Goal: Transaction & Acquisition: Purchase product/service

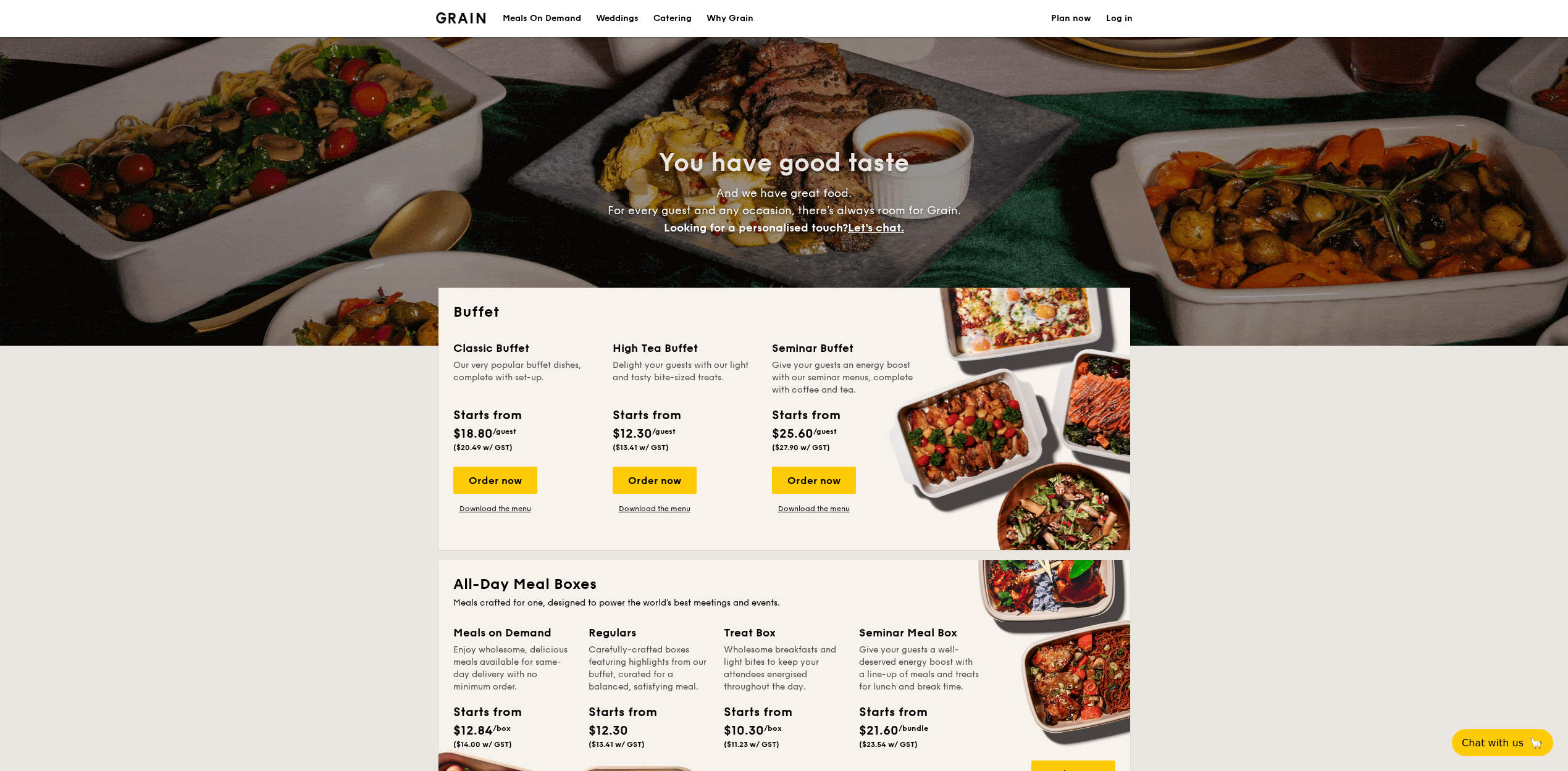
select select
click at [499, 479] on div "Order now" at bounding box center [495, 481] width 84 height 27
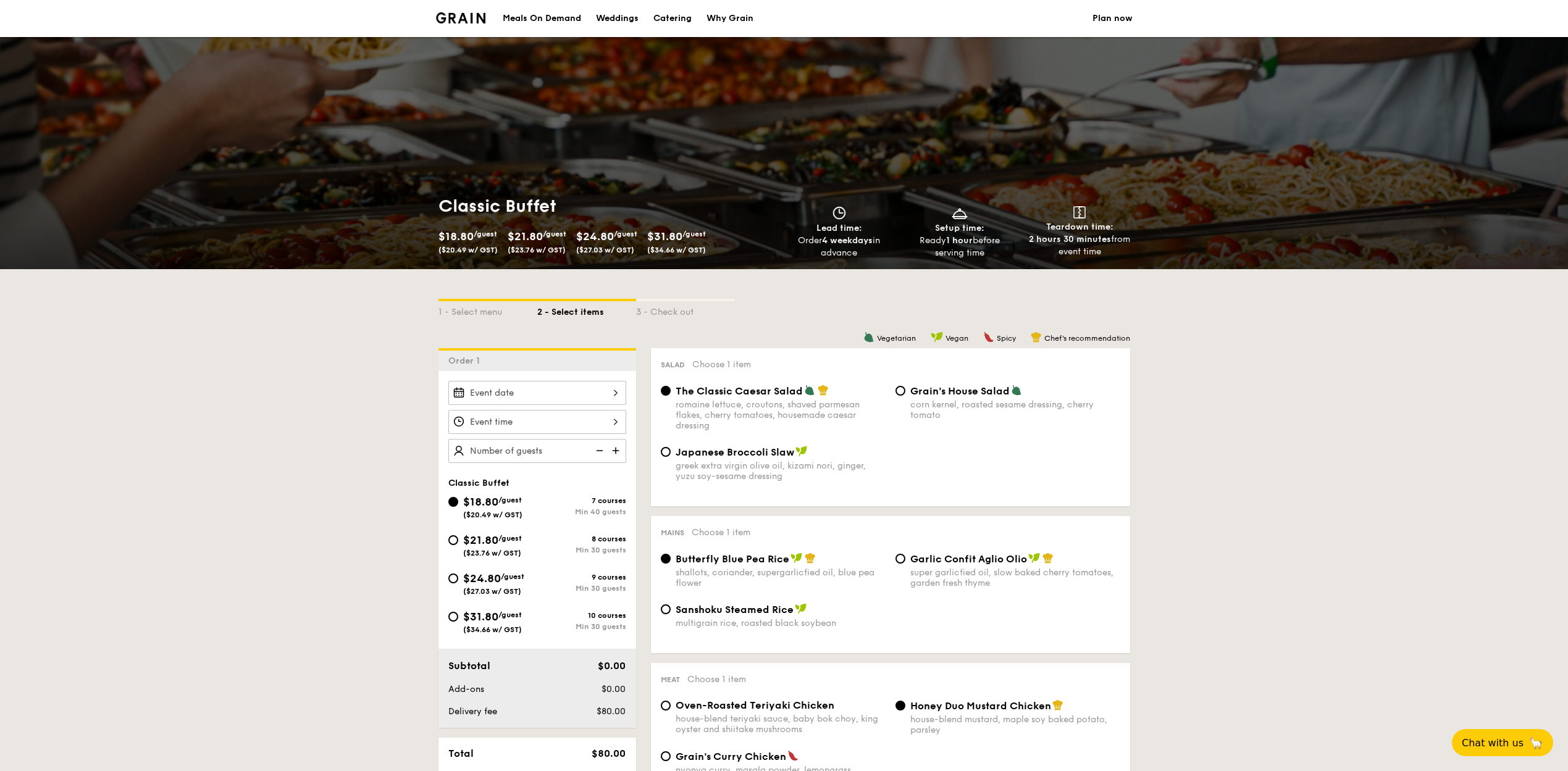
scroll to position [74, 0]
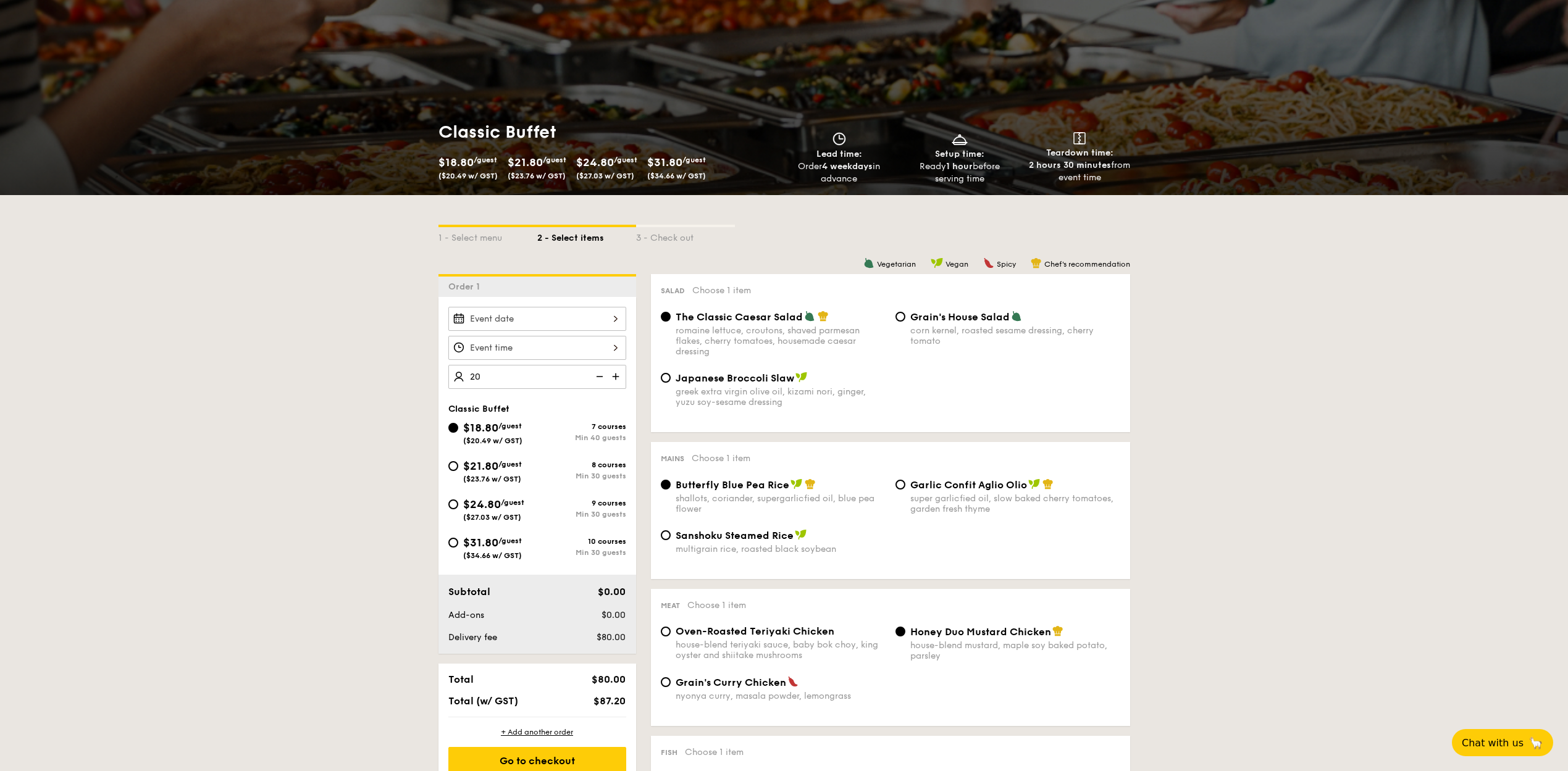
type input "40 guests"
click at [472, 234] on div "1 - Select menu" at bounding box center [488, 236] width 99 height 17
select select
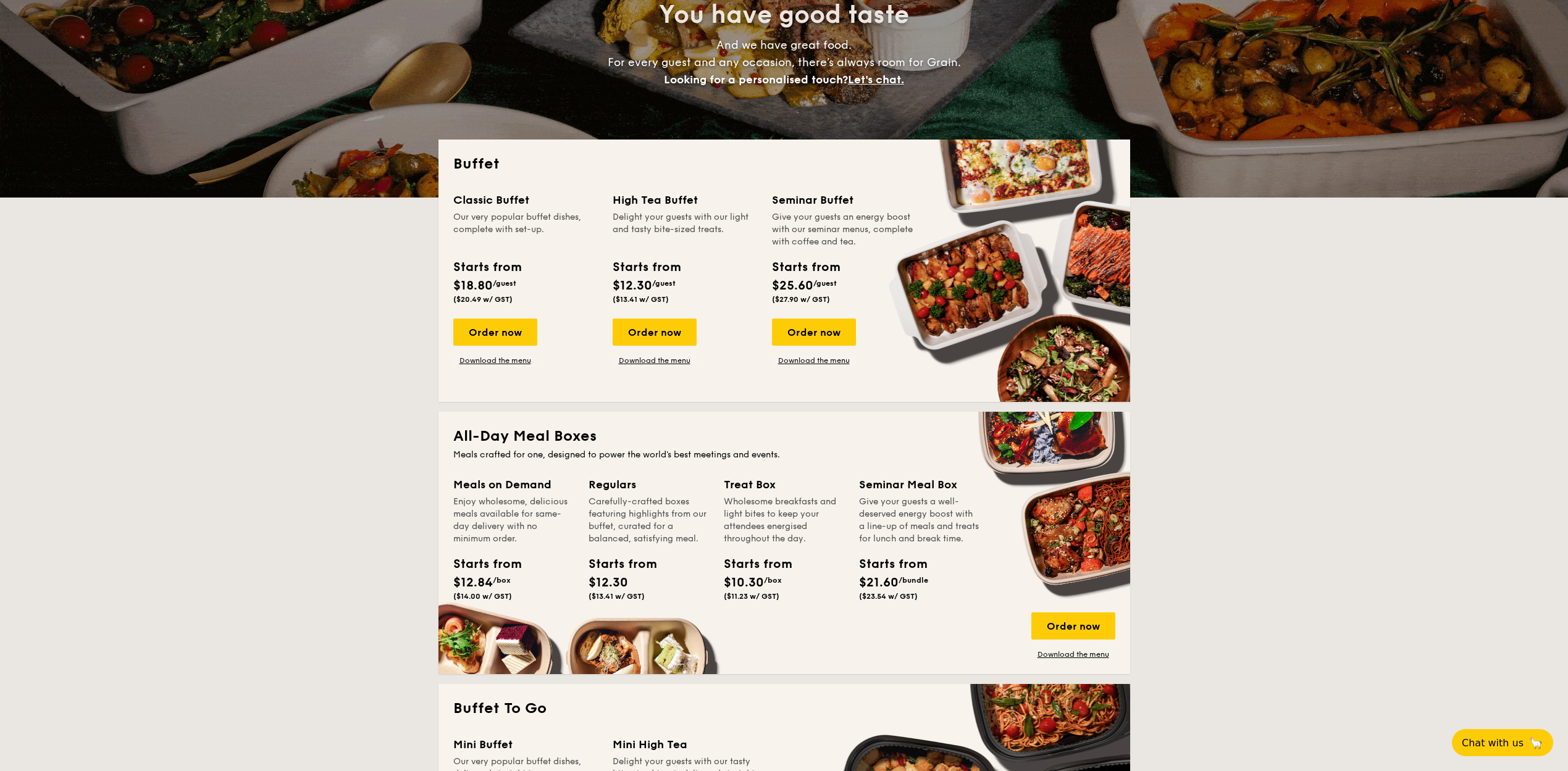
scroll to position [445, 0]
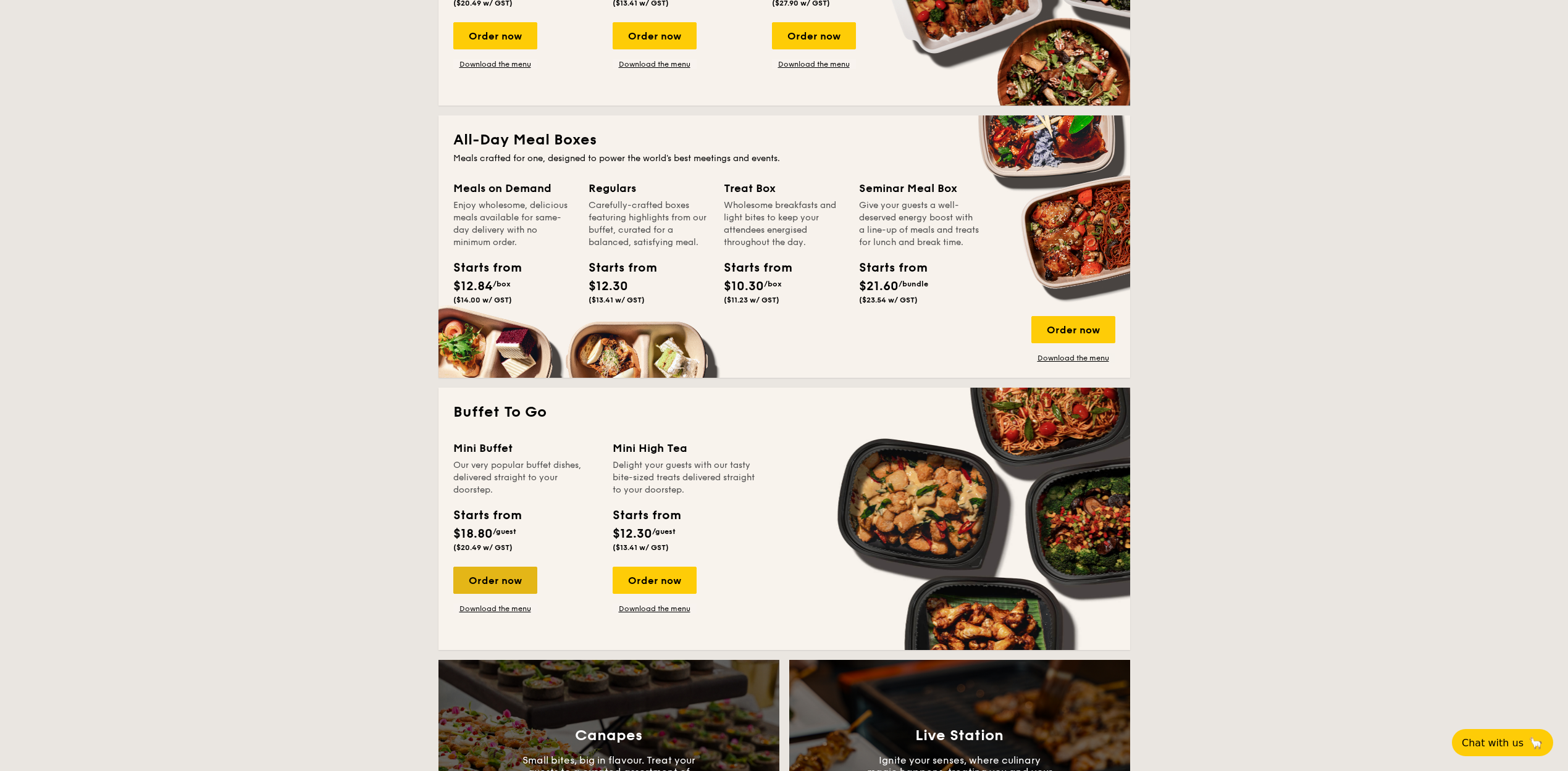
click at [494, 583] on div "Order now" at bounding box center [495, 580] width 84 height 27
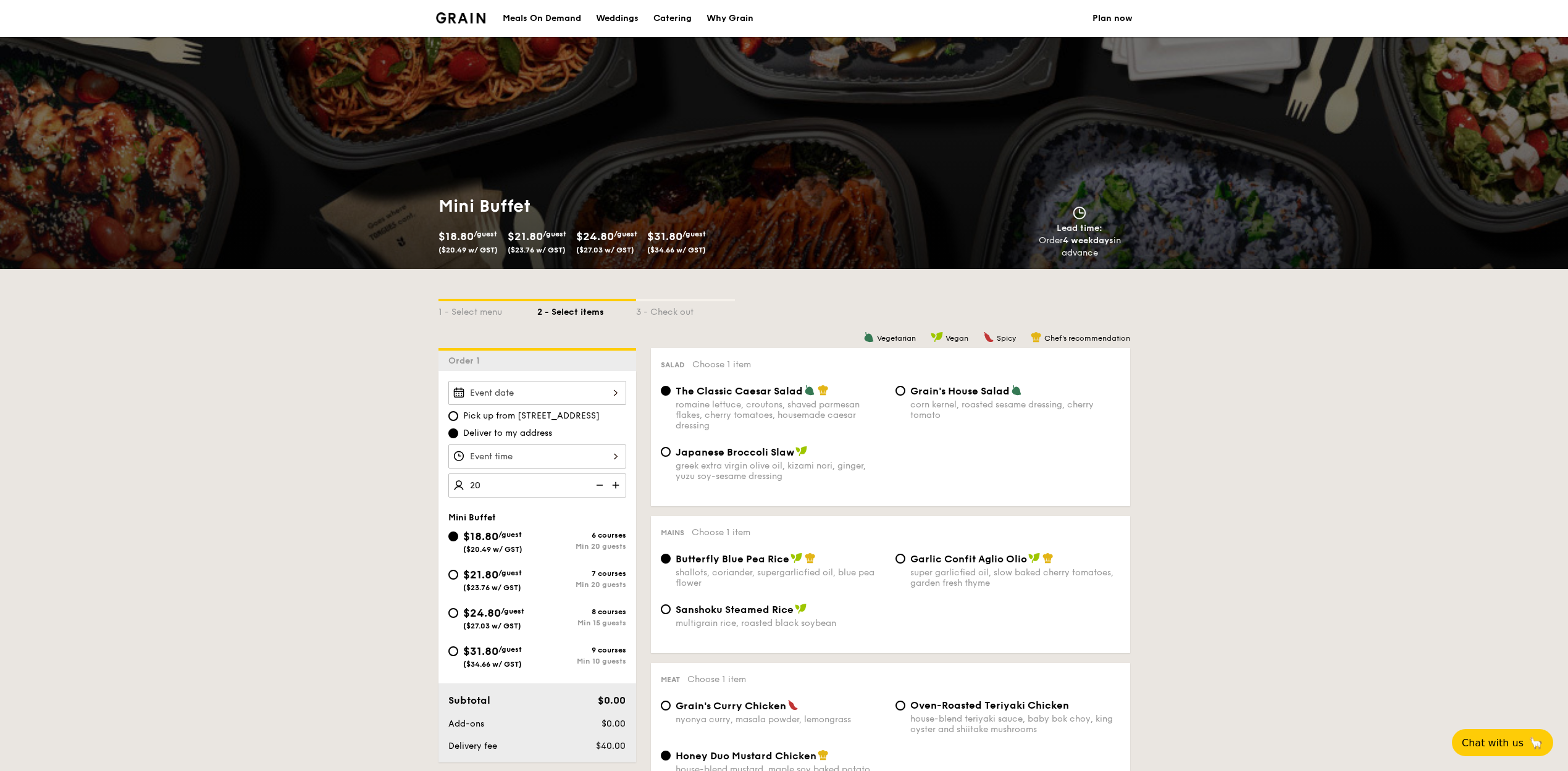
type input "20 guests"
click at [538, 391] on div at bounding box center [537, 393] width 178 height 24
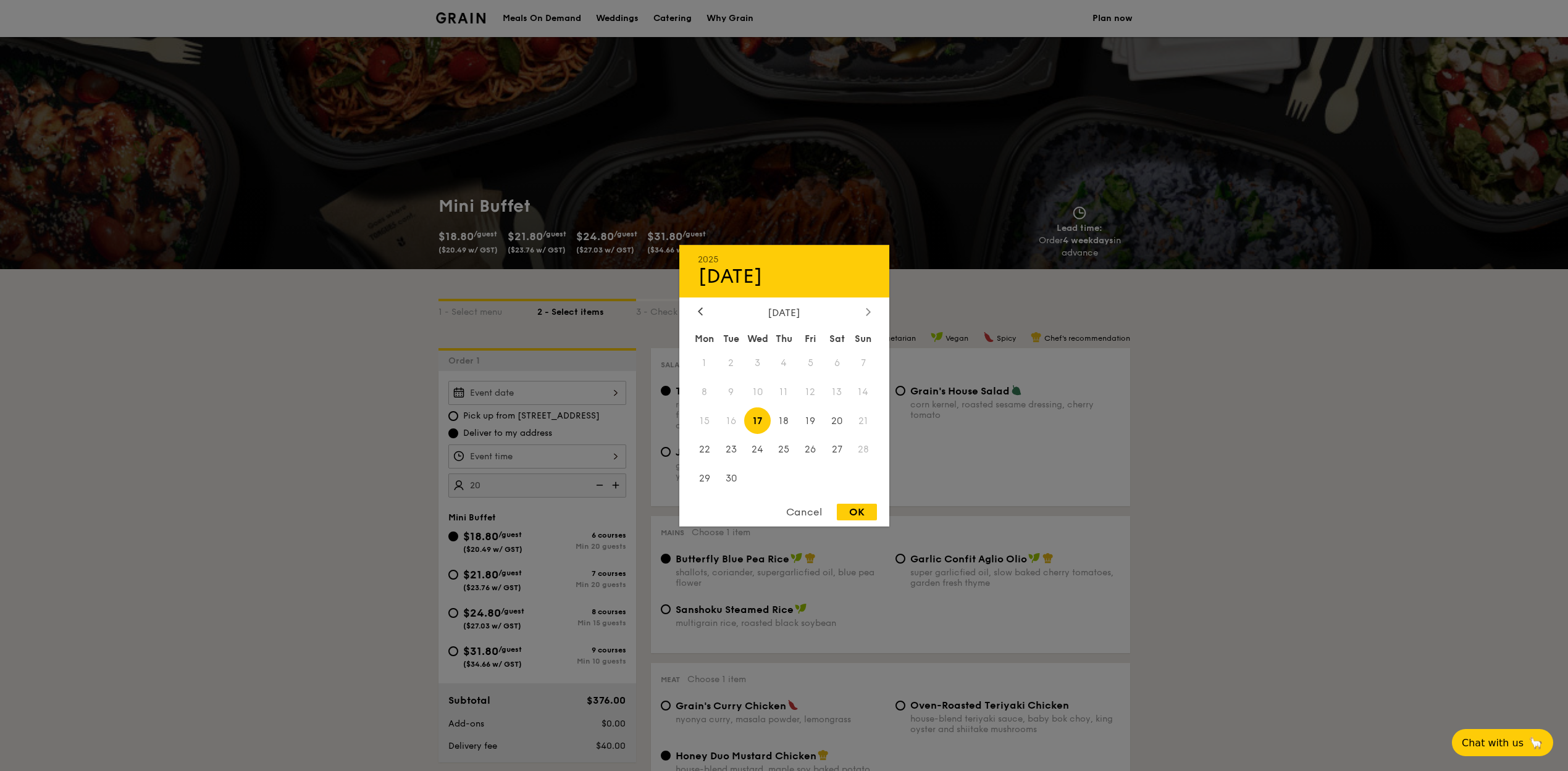
click at [869, 316] on div at bounding box center [869, 312] width 11 height 11
click at [833, 423] on span "15" at bounding box center [837, 421] width 27 height 27
click at [851, 514] on div "OK" at bounding box center [857, 512] width 40 height 16
type input "[DATE]"
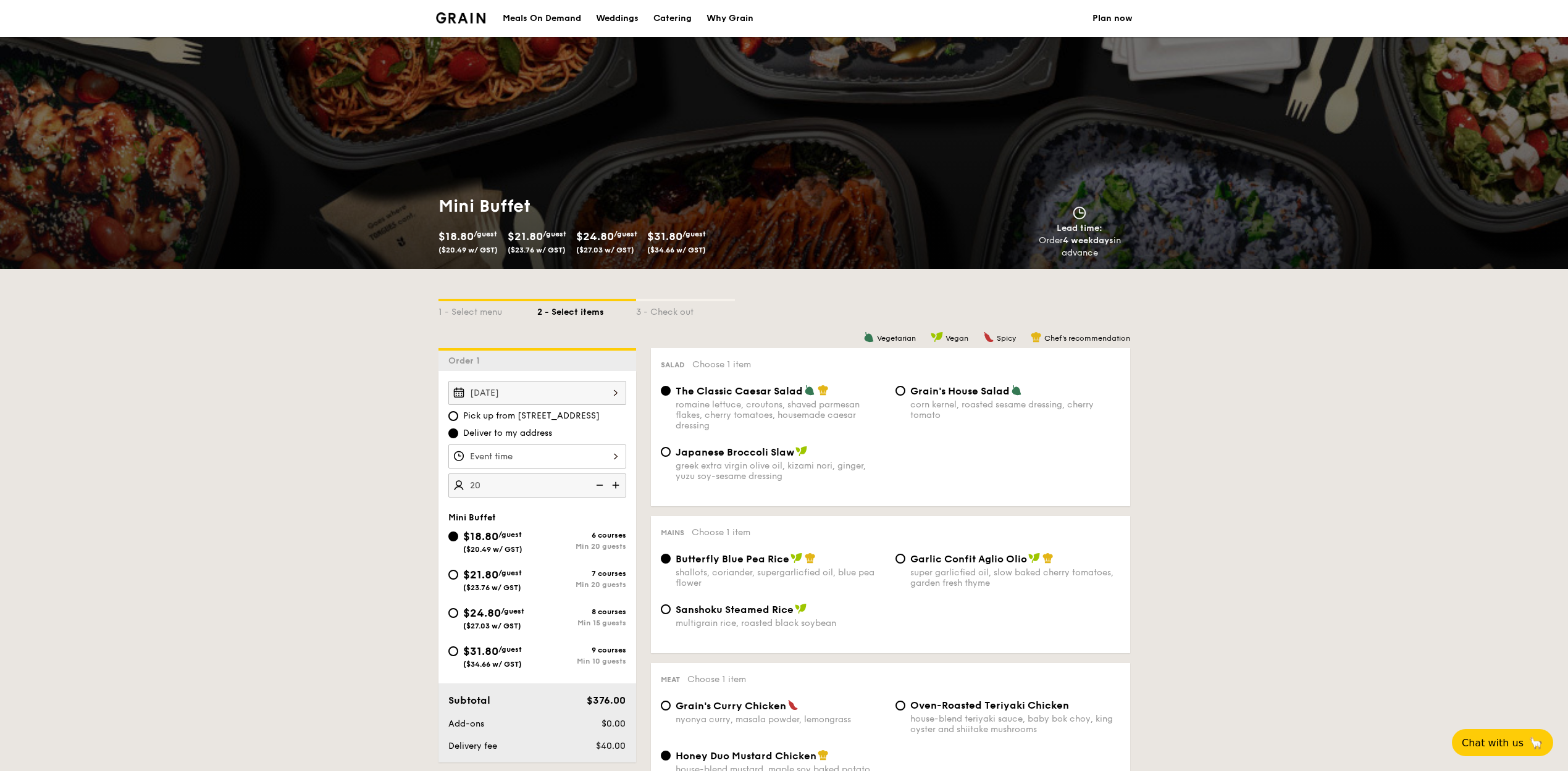
click at [550, 458] on div at bounding box center [537, 457] width 178 height 24
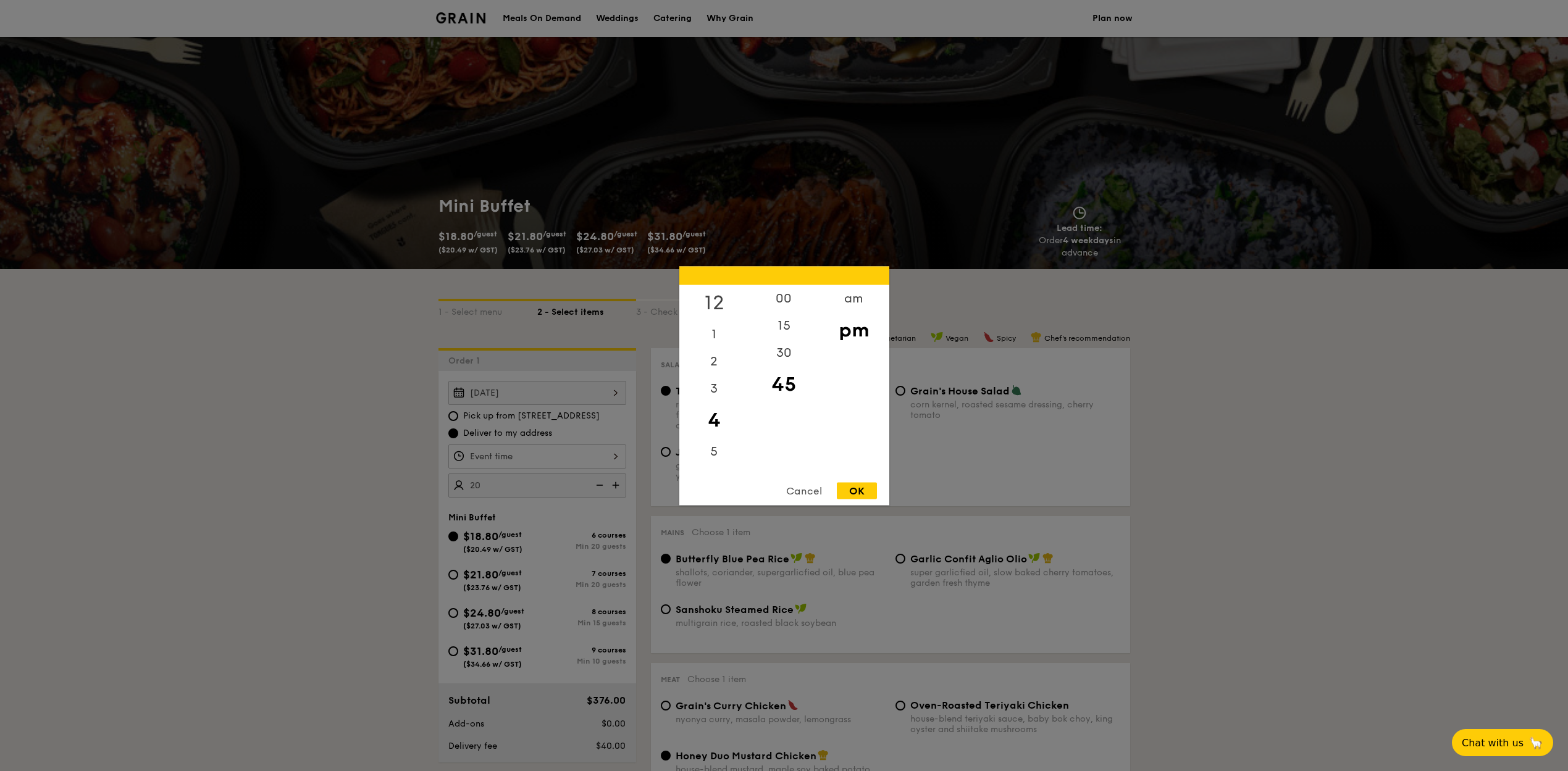
click at [716, 302] on div "12" at bounding box center [714, 302] width 70 height 36
click at [797, 302] on div "00" at bounding box center [783, 302] width 70 height 36
click at [850, 494] on div "OK" at bounding box center [857, 490] width 40 height 16
type input "12:00PM"
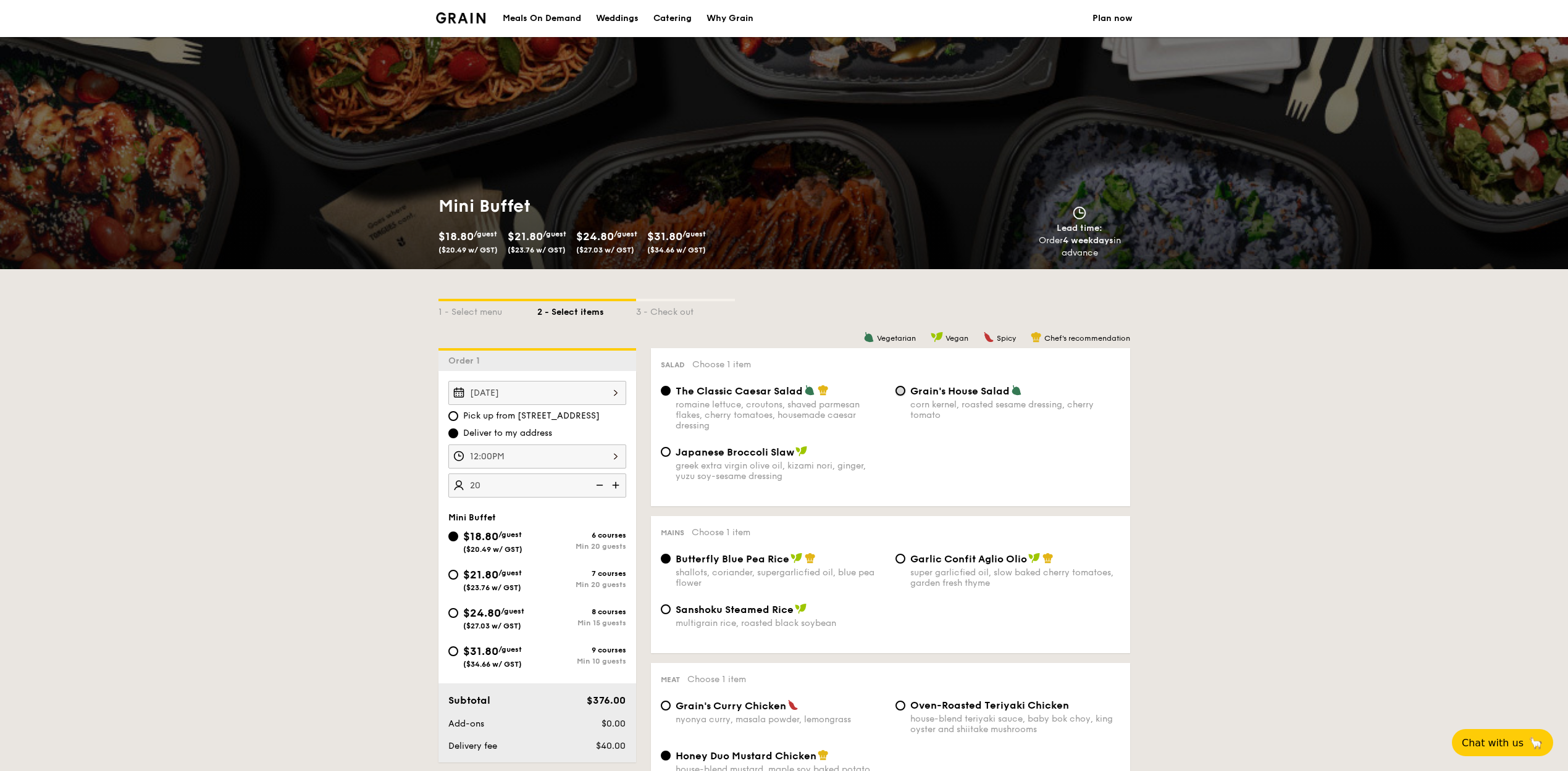
click at [897, 390] on input "Grain's House Salad corn kernel, roasted sesame dressing, cherry tomato" at bounding box center [901, 391] width 10 height 10
radio input "true"
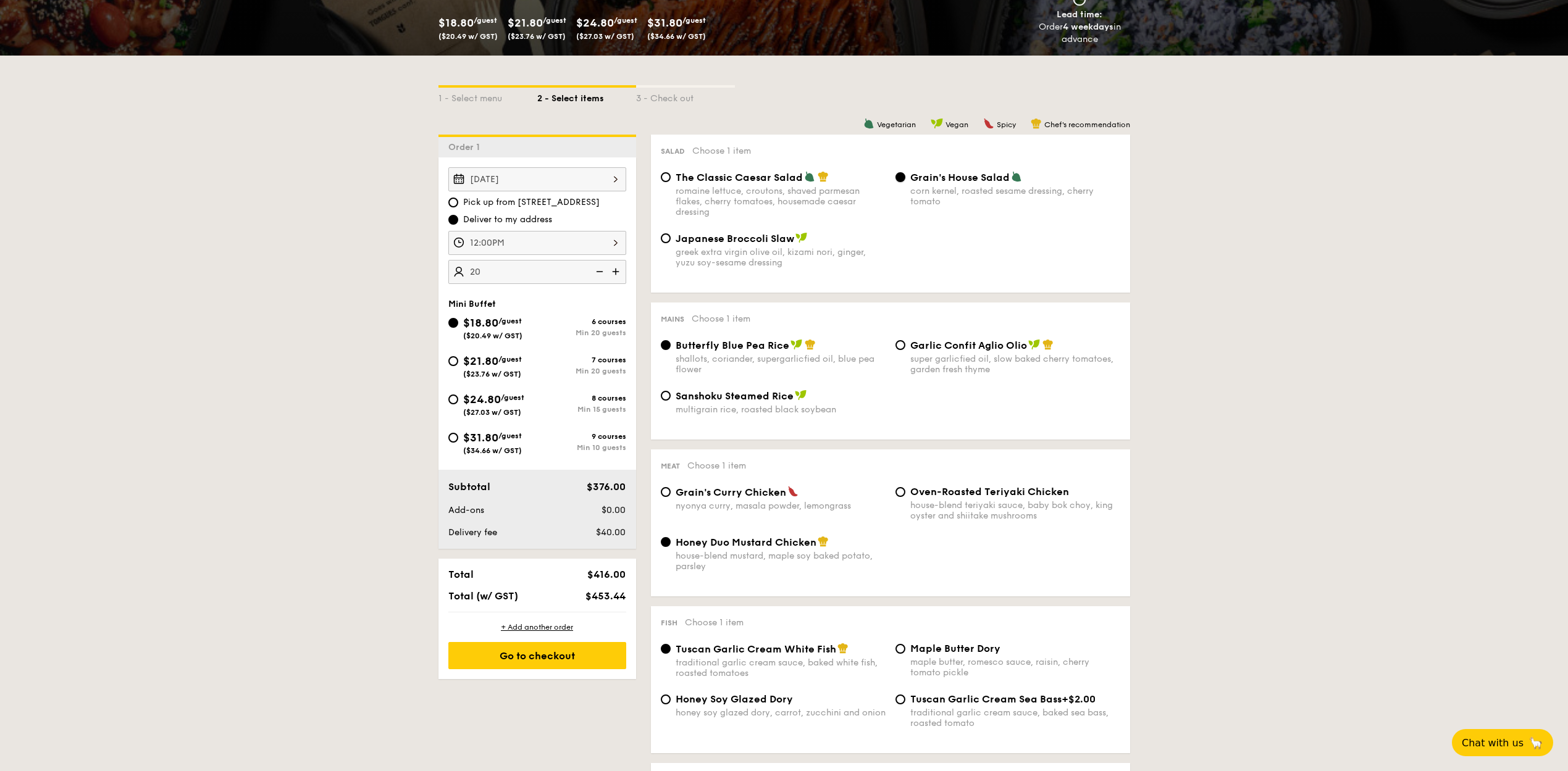
scroll to position [222, 0]
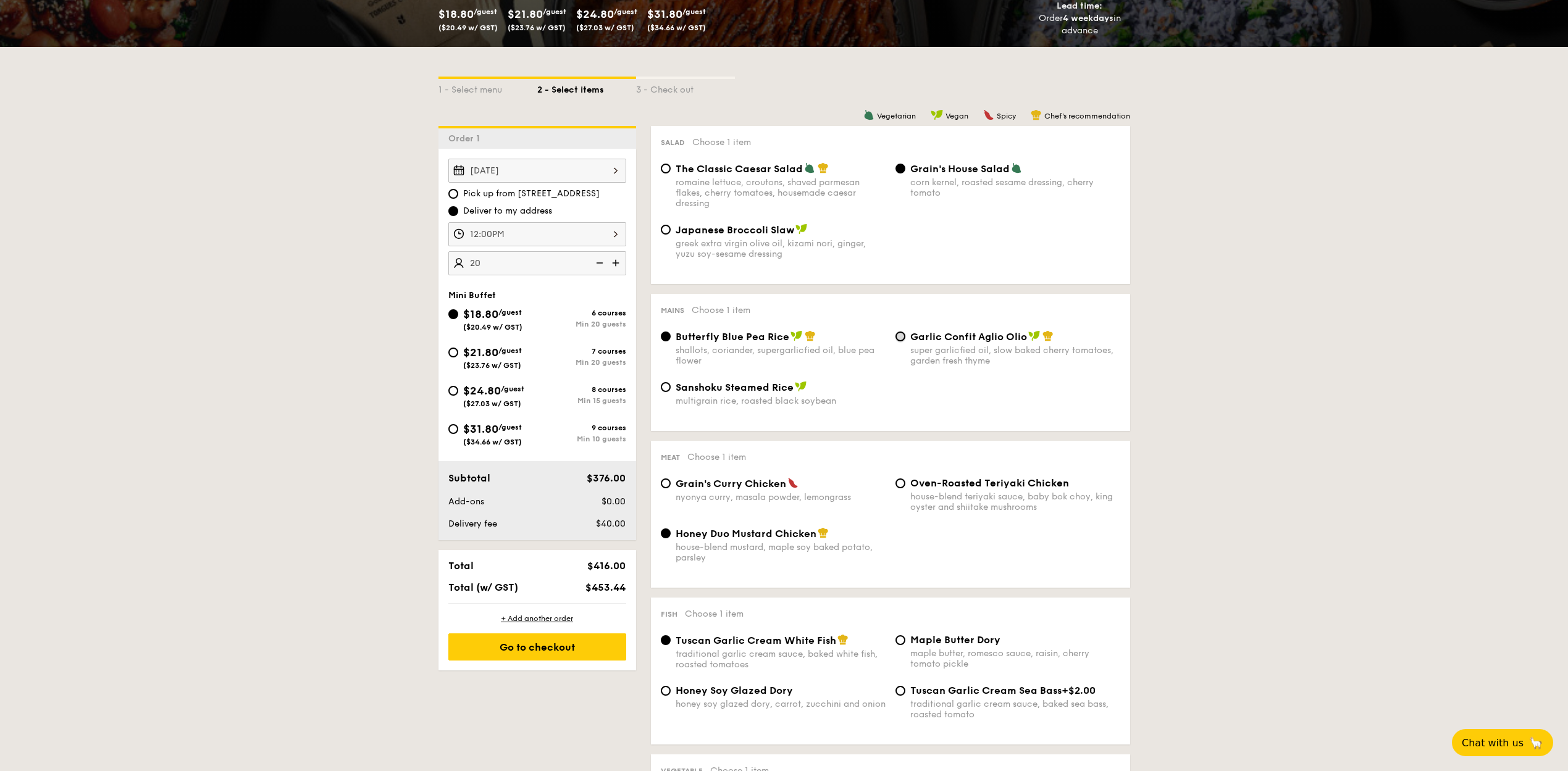
click at [897, 335] on input "Garlic Confit Aglio Olio super garlicfied oil, slow baked cherry tomatoes, gard…" at bounding box center [901, 337] width 10 height 10
radio input "true"
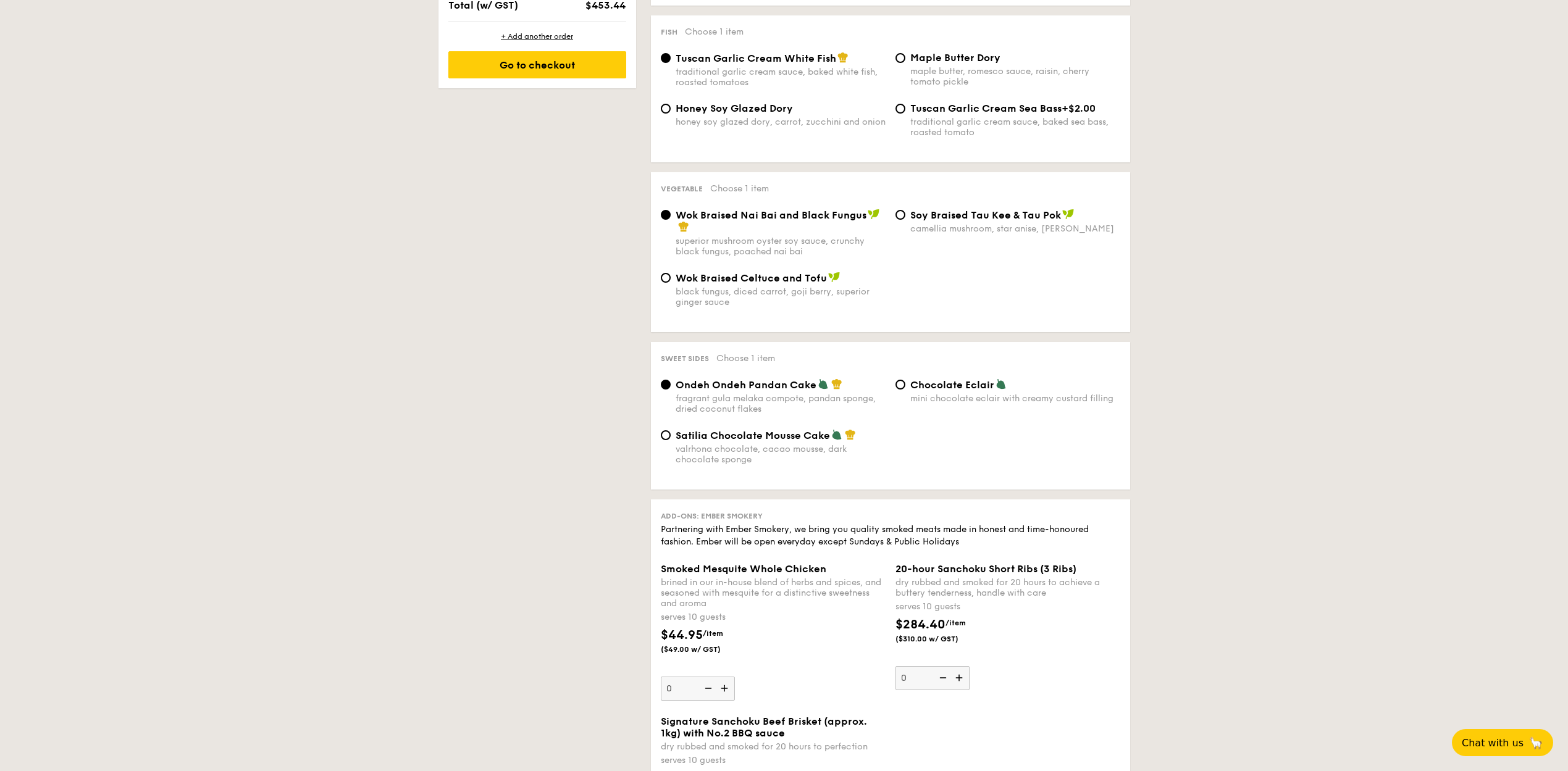
scroll to position [815, 0]
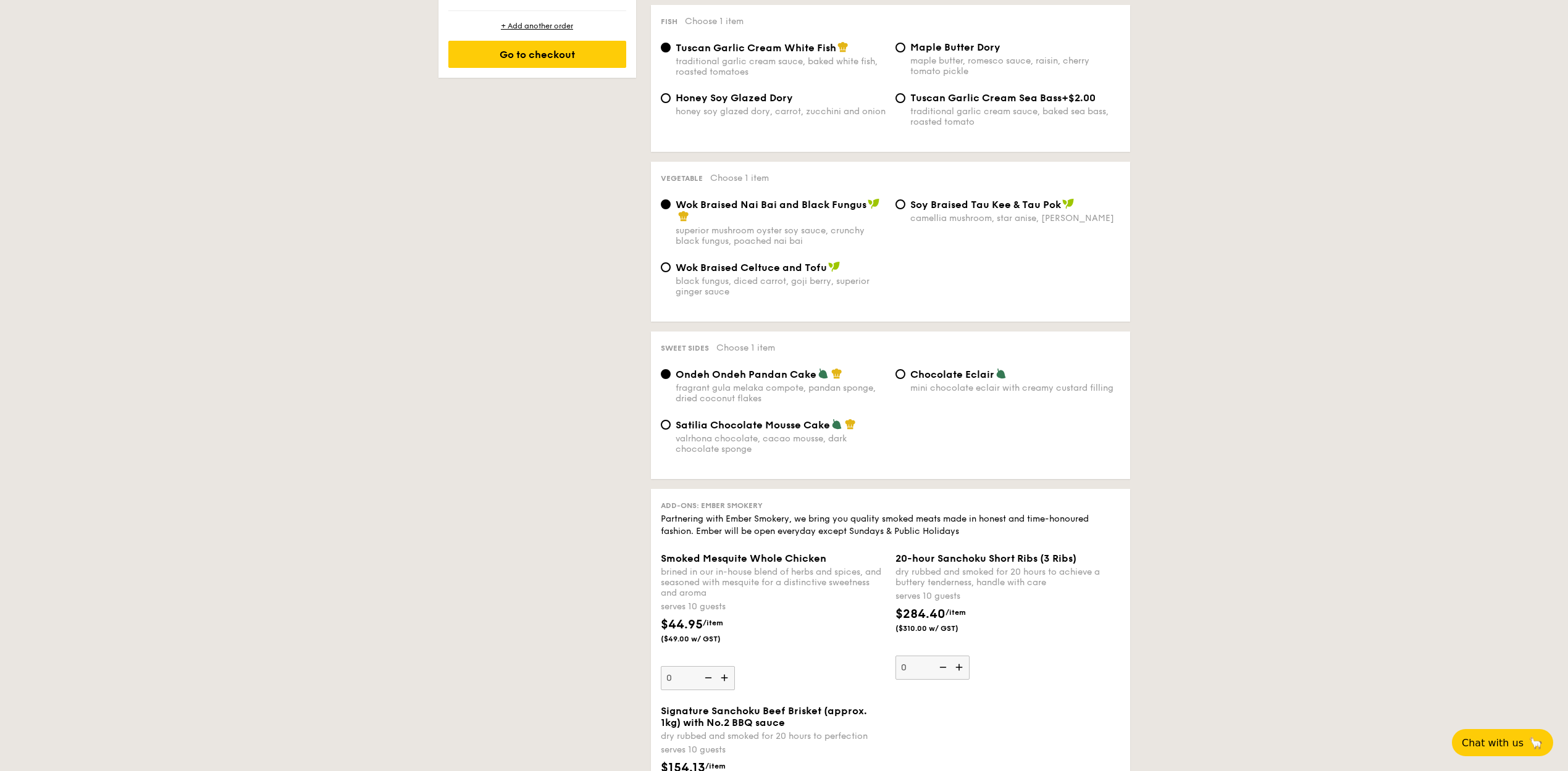
click at [925, 379] on span "Chocolate Eclair" at bounding box center [952, 375] width 84 height 11
click at [905, 379] on input "Chocolate Eclair mini chocolate eclair with creamy custard filling" at bounding box center [901, 374] width 10 height 10
radio input "true"
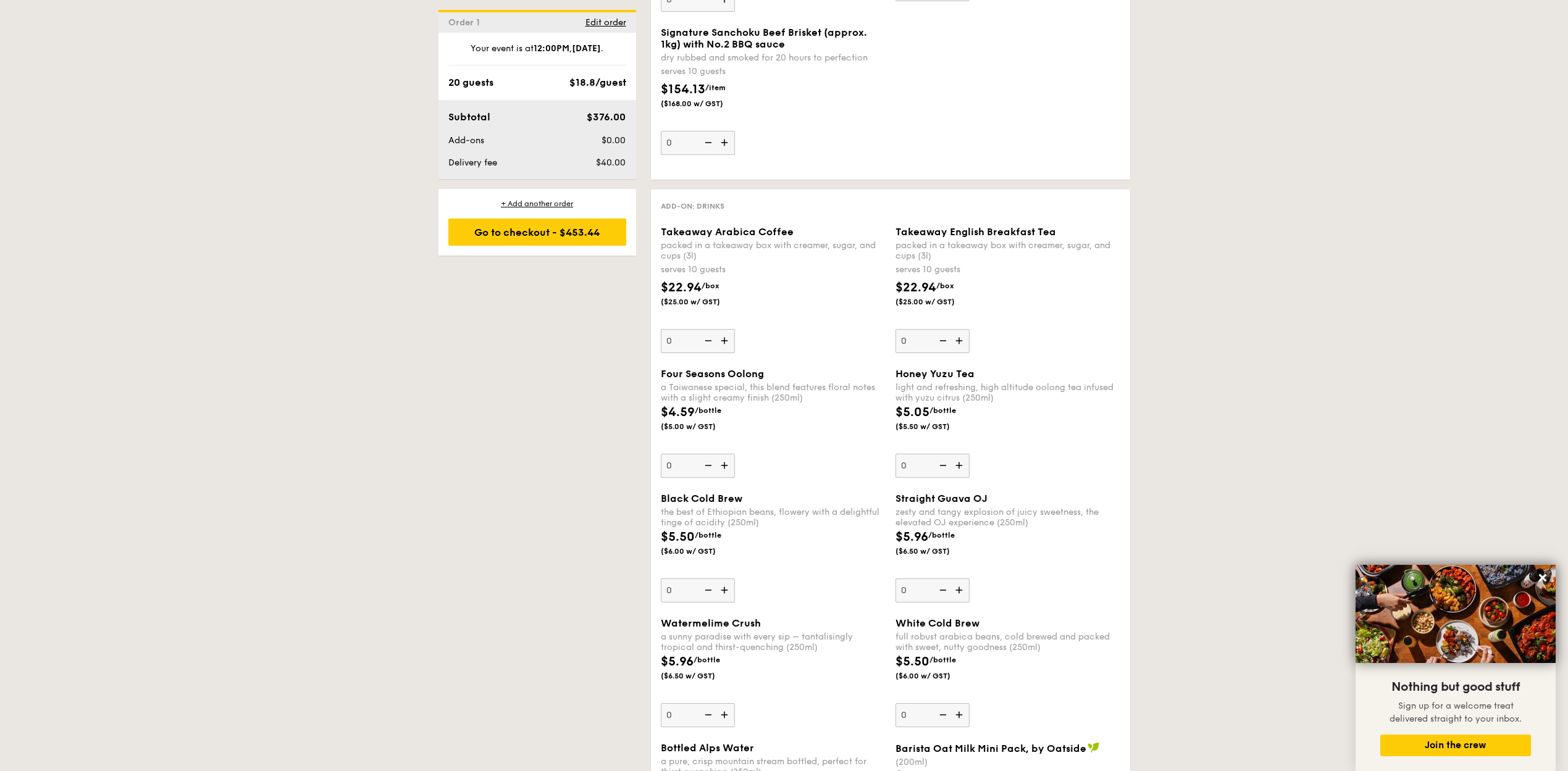
scroll to position [1415, 0]
